Goal: Navigation & Orientation: Find specific page/section

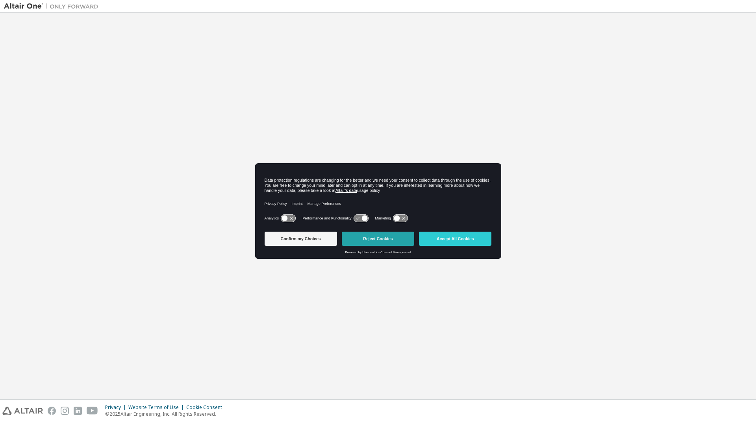
click at [385, 237] on button "Reject Cookies" at bounding box center [378, 239] width 72 height 14
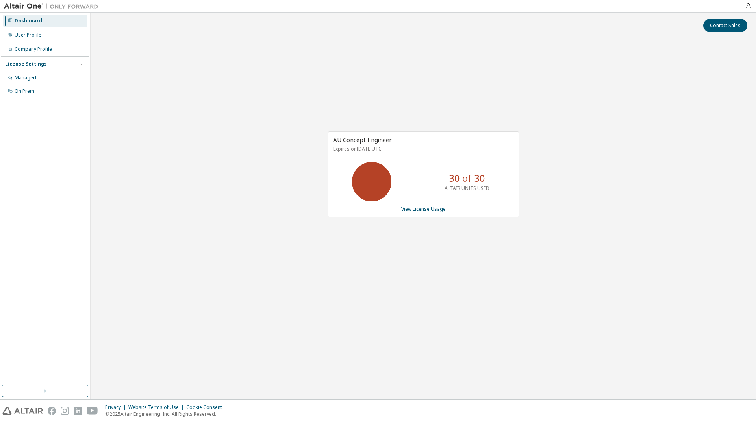
click at [211, 200] on div "AU Concept Engineer Expires on May 31, 2026 UTC 30 of 30 ALTAIR UNITS USED View…" at bounding box center [422, 178] width 657 height 274
